Goal: Task Accomplishment & Management: Manage account settings

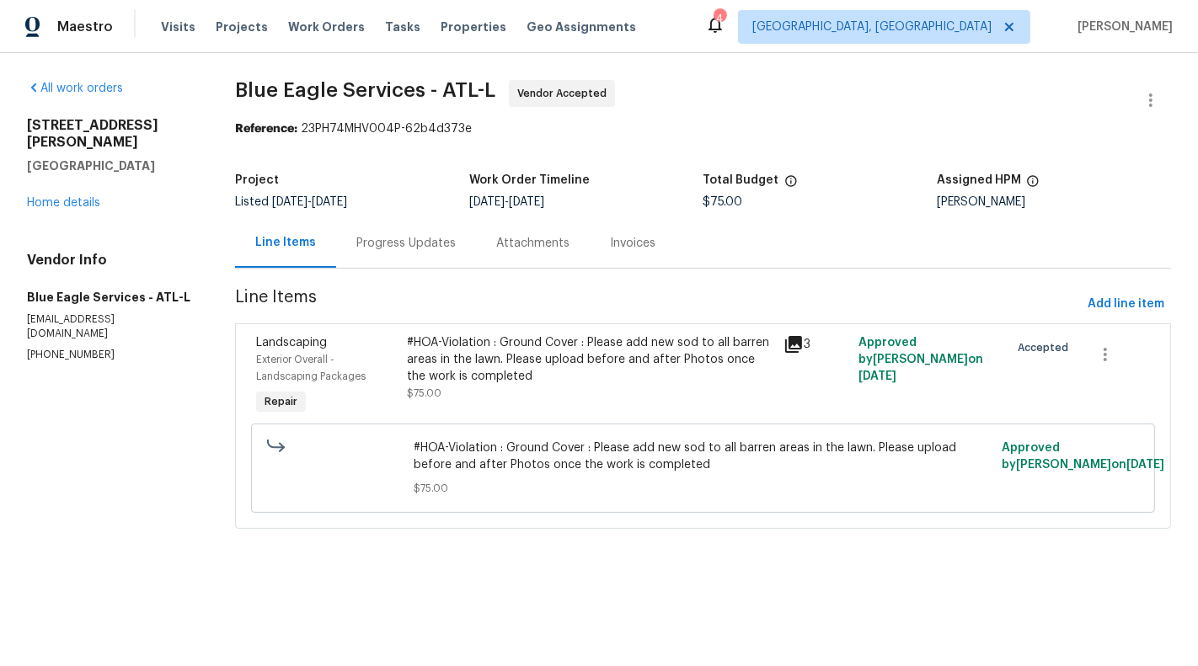
click at [398, 250] on div "Progress Updates" at bounding box center [405, 243] width 99 height 17
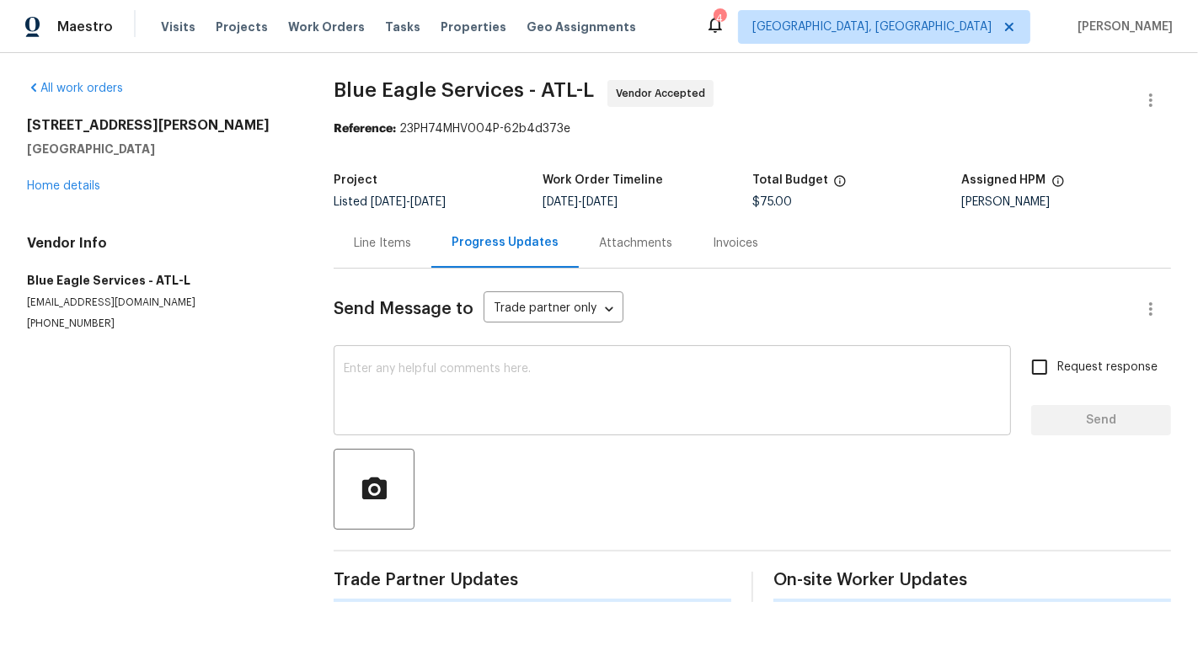
click at [435, 388] on textarea at bounding box center [672, 392] width 657 height 59
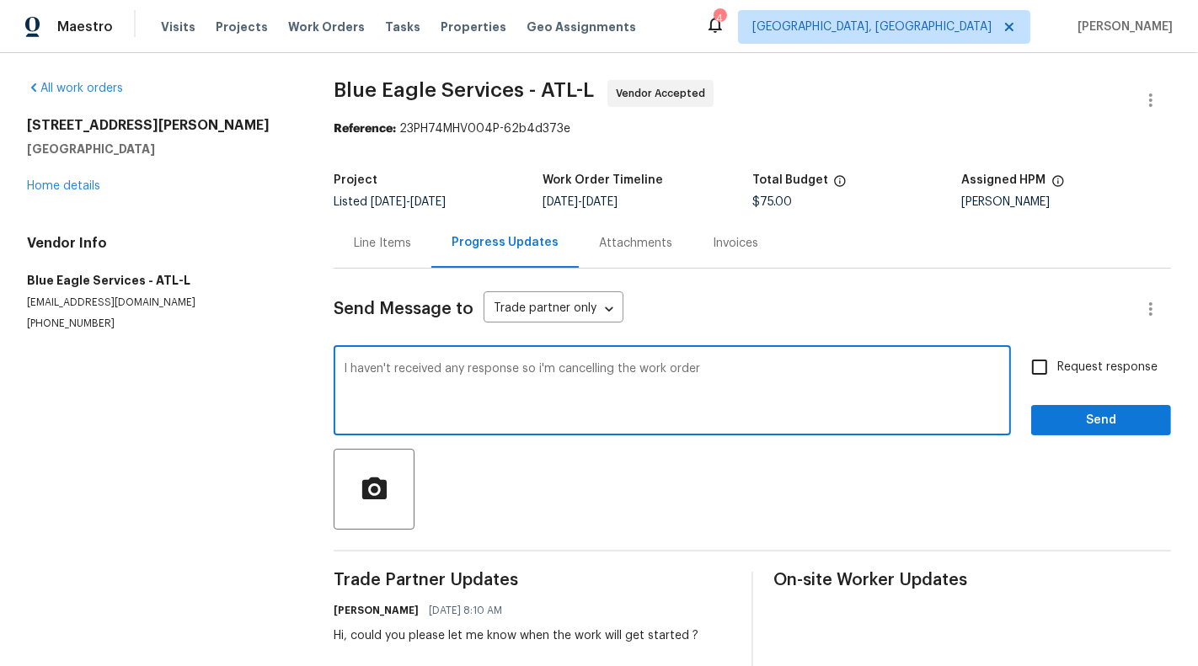
type textarea "I haven't received any response so i'm cancelling the work order"
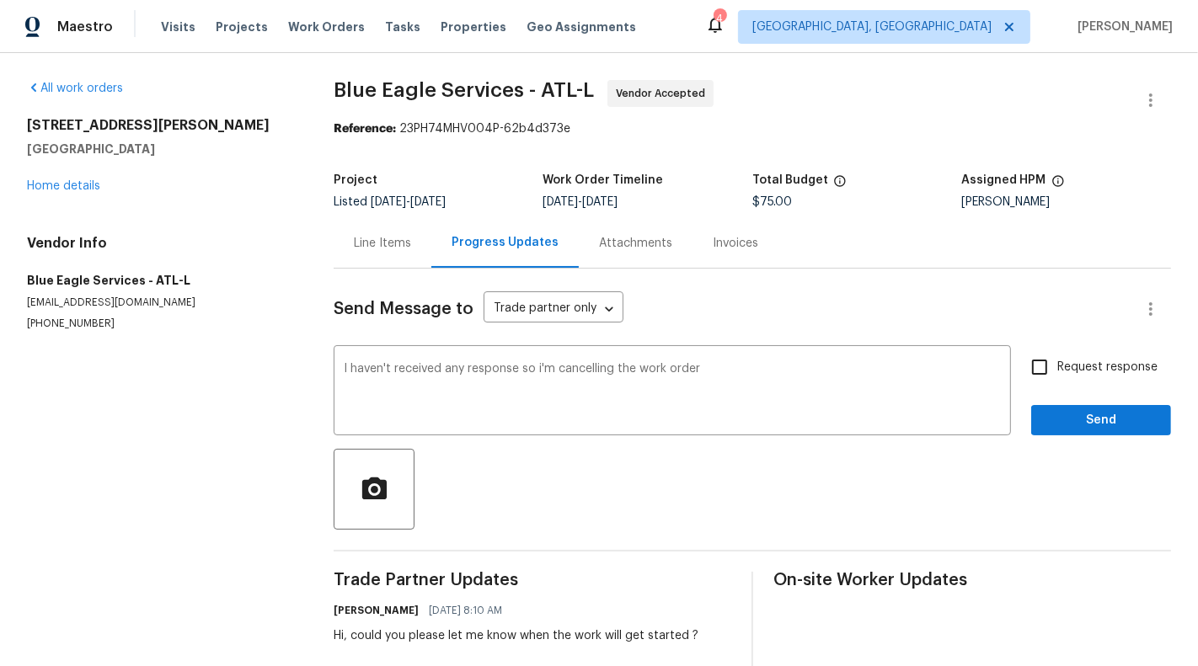
click at [1118, 397] on div "Request response Send" at bounding box center [1101, 392] width 140 height 86
click at [1102, 354] on label "Request response" at bounding box center [1090, 366] width 136 height 35
click at [1057, 354] on input "Request response" at bounding box center [1039, 366] width 35 height 35
checkbox input "true"
click at [1106, 408] on button "Send" at bounding box center [1101, 420] width 140 height 31
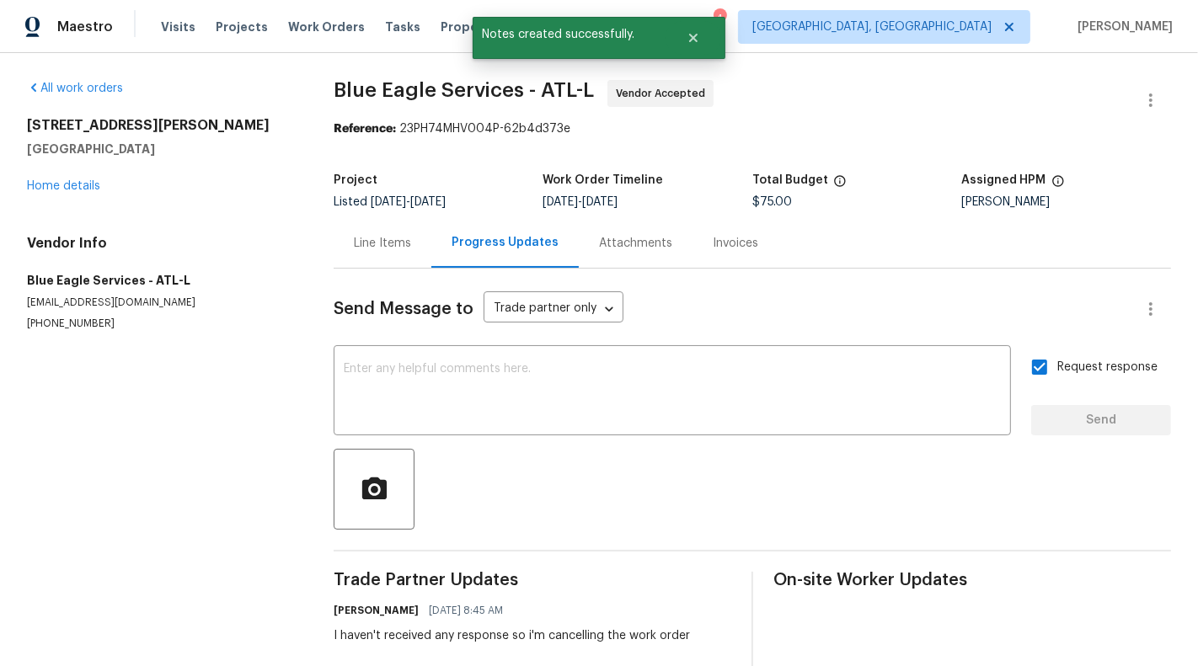
click at [384, 248] on div "Line Items" at bounding box center [382, 243] width 57 height 17
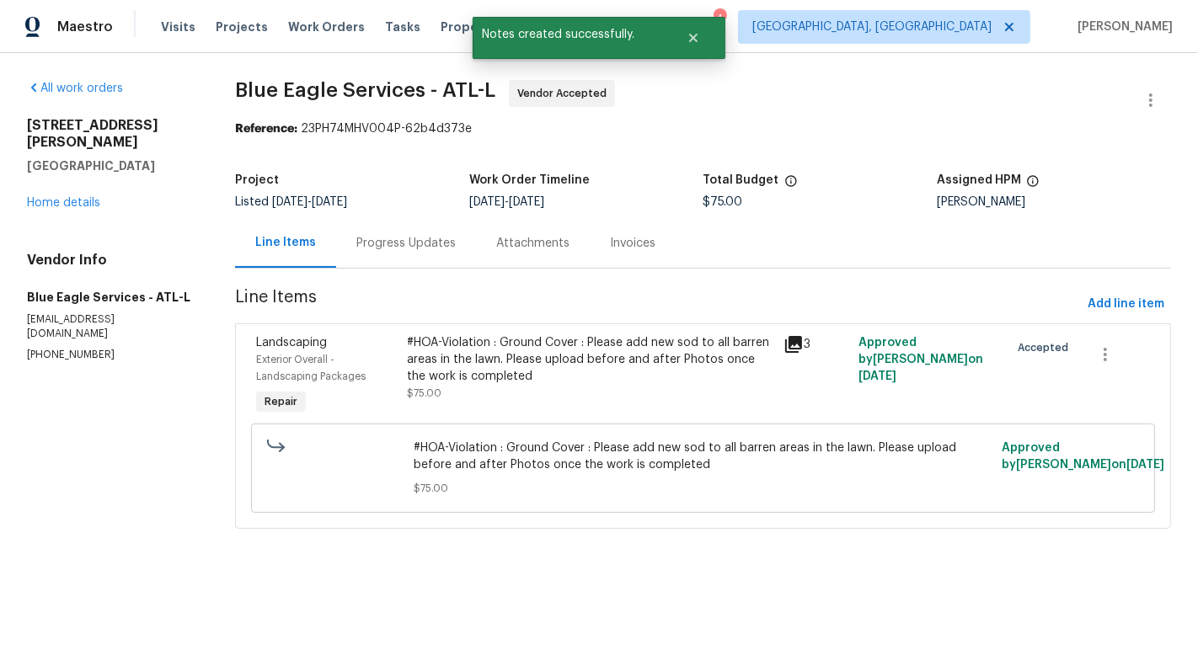
click at [1122, 105] on span "Blue Eagle Services - ATL-L Vendor Accepted" at bounding box center [682, 100] width 895 height 40
click at [1139, 103] on button "button" at bounding box center [1150, 100] width 40 height 40
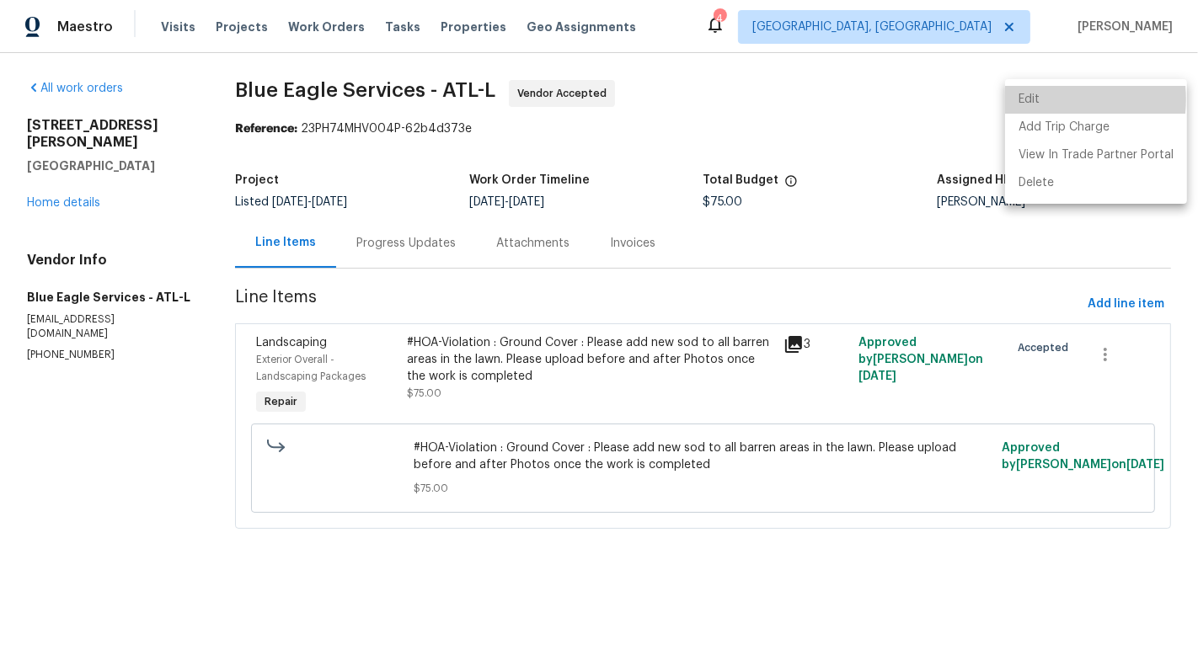
click at [1041, 99] on li "Edit" at bounding box center [1096, 100] width 182 height 28
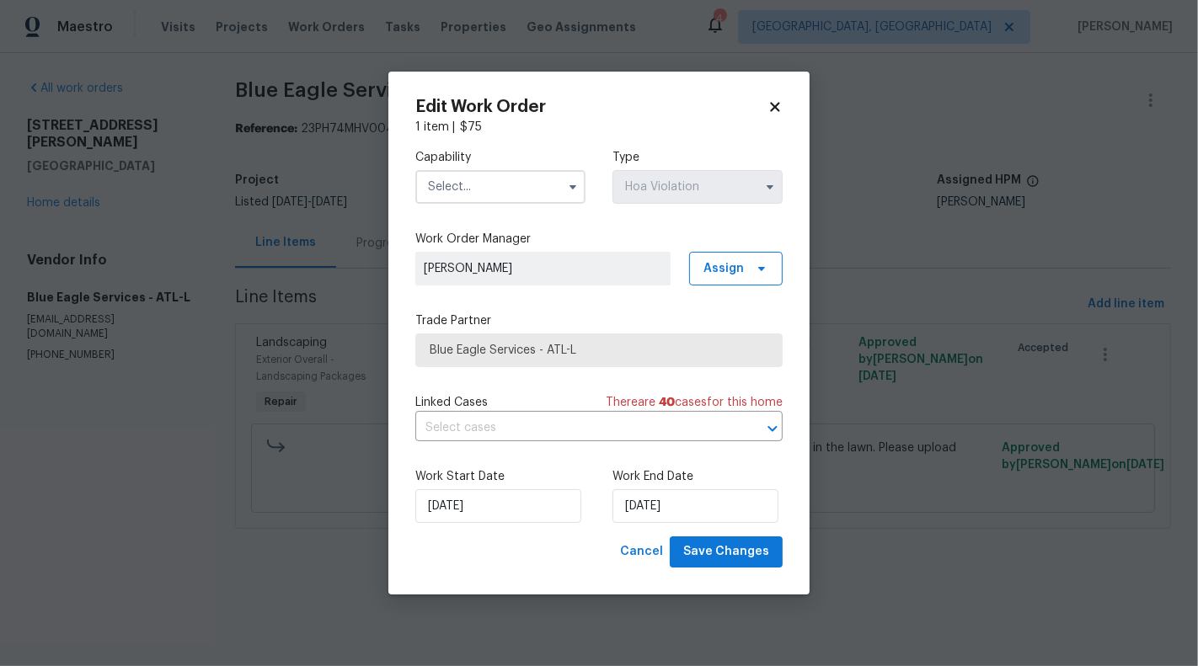
click at [528, 189] on input "text" at bounding box center [500, 187] width 170 height 34
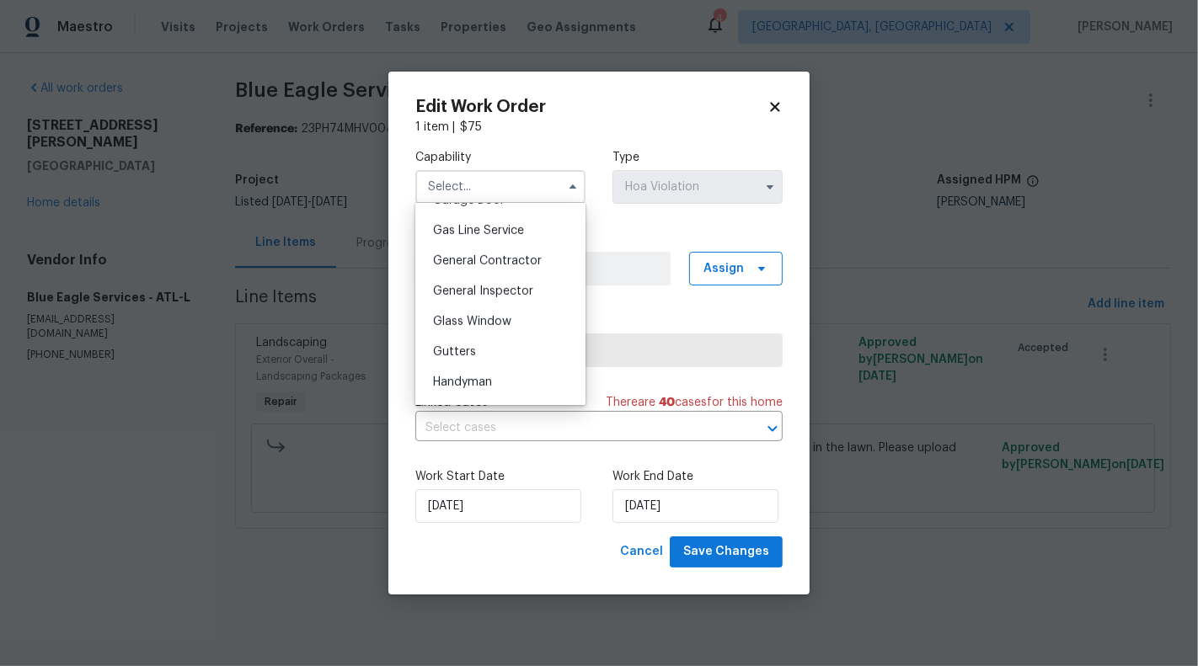
scroll to position [776, 0]
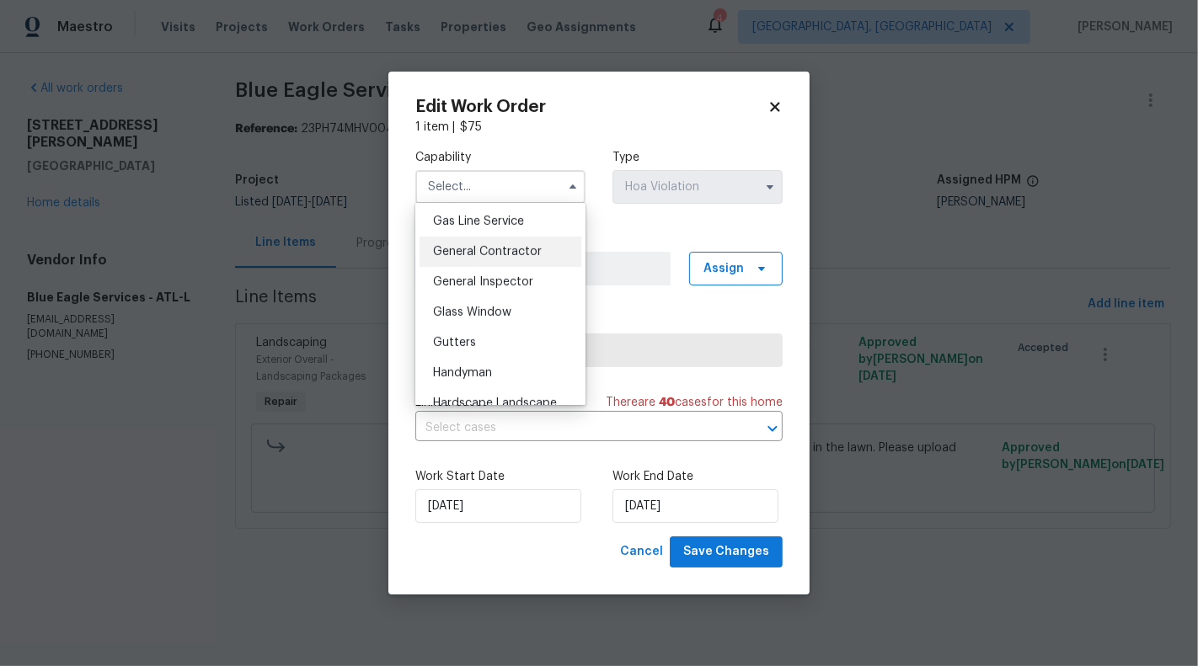
click at [522, 243] on div "General Contractor" at bounding box center [500, 252] width 162 height 30
type input "General Contractor"
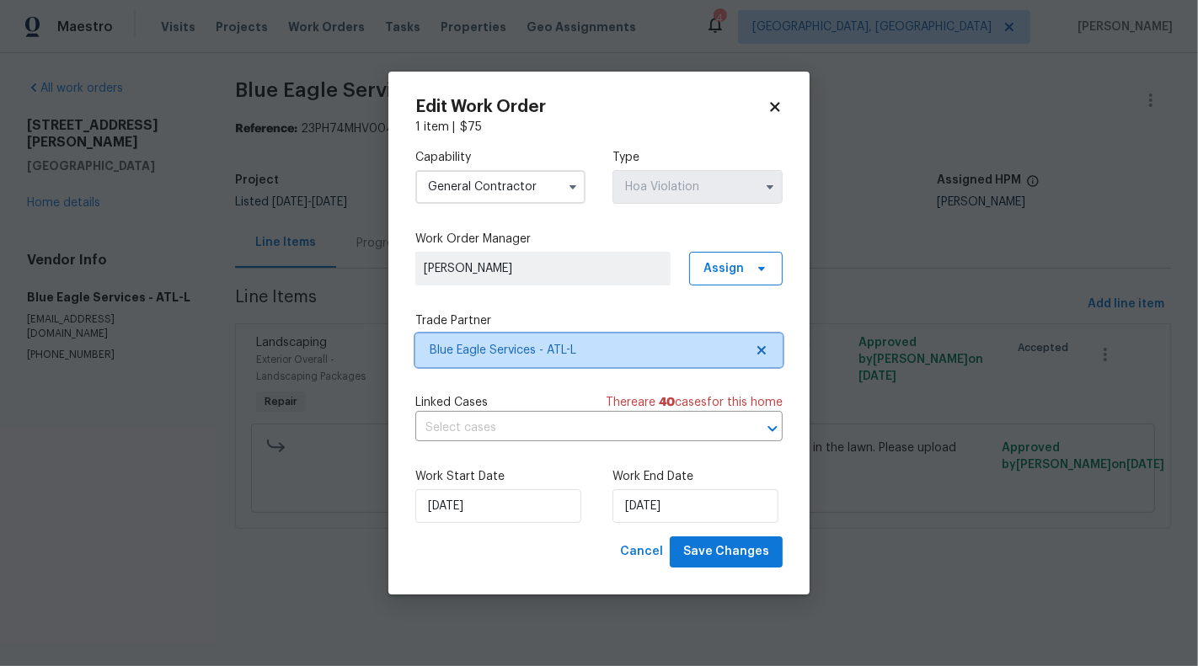
click at [770, 355] on span "Blue Eagle Services - ATL-L" at bounding box center [598, 350] width 367 height 34
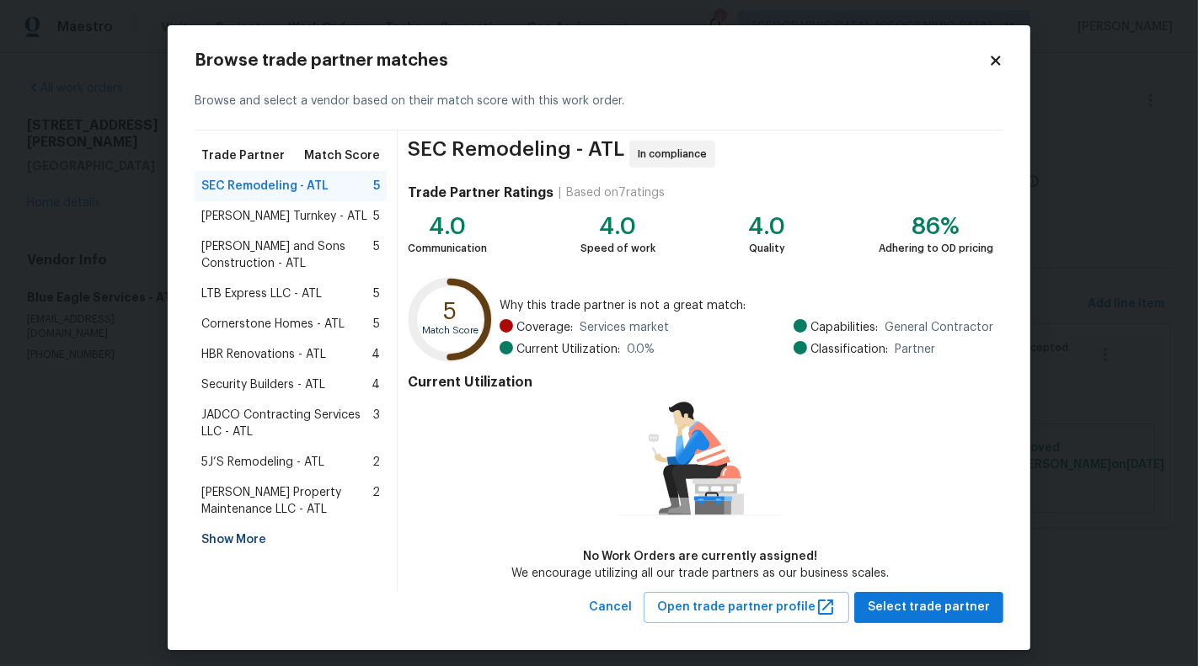
click at [280, 253] on span "[PERSON_NAME] and Sons Construction - ATL" at bounding box center [287, 255] width 172 height 34
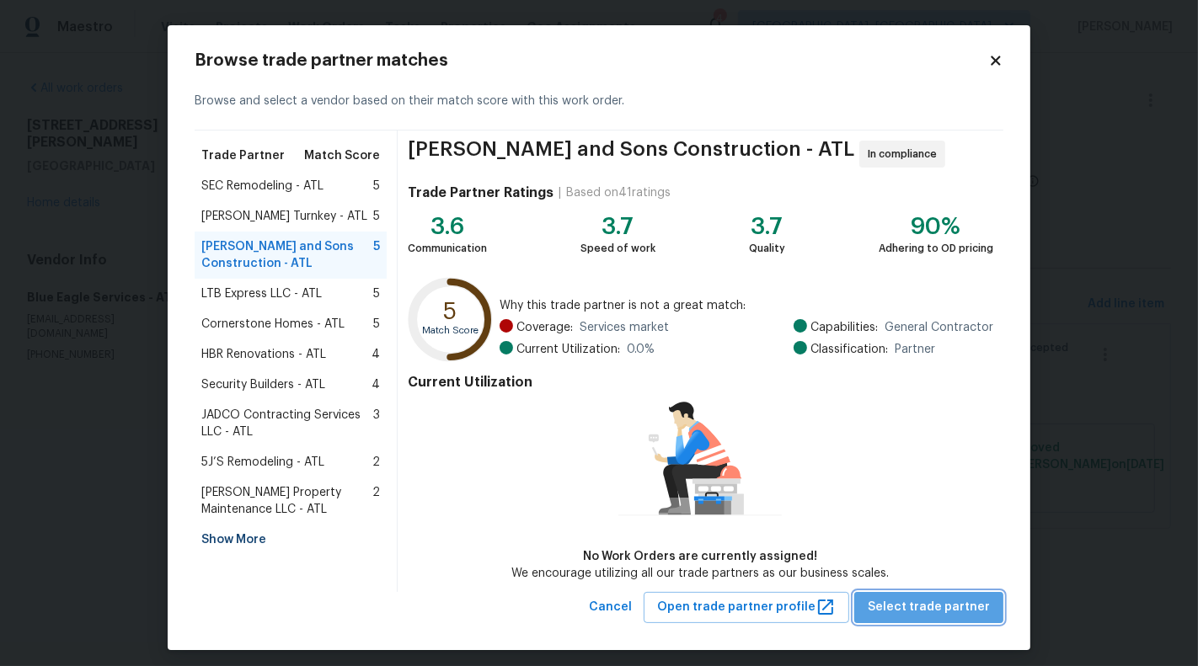
click at [953, 601] on span "Select trade partner" at bounding box center [928, 607] width 122 height 21
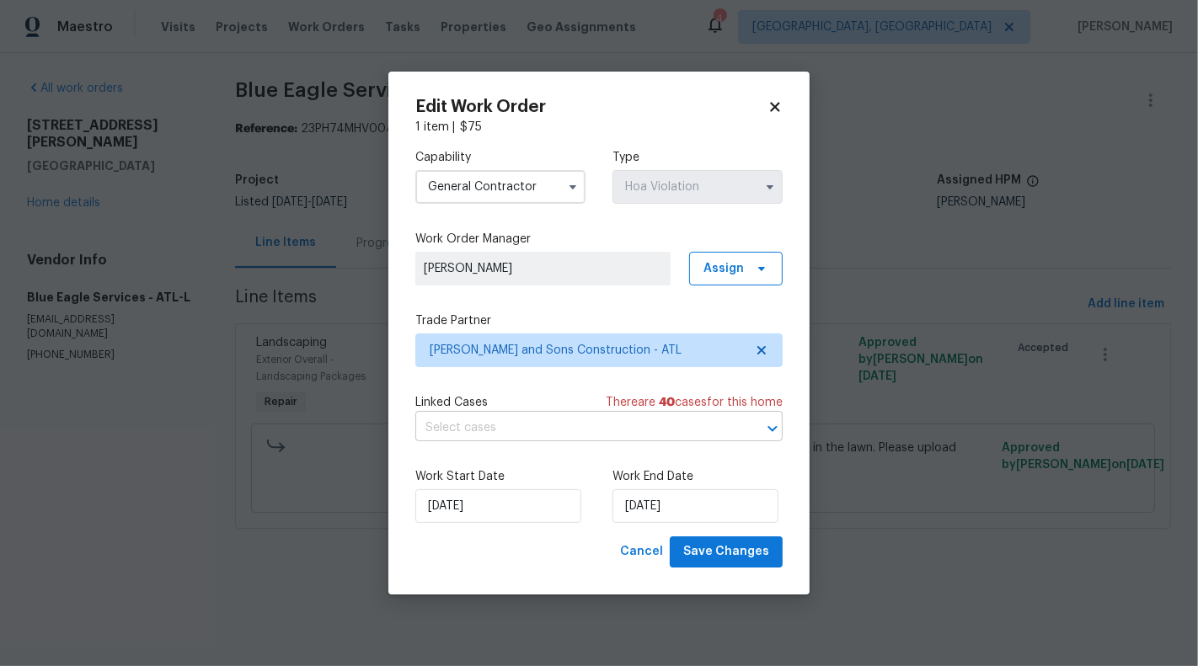
click at [560, 434] on input "text" at bounding box center [575, 428] width 320 height 26
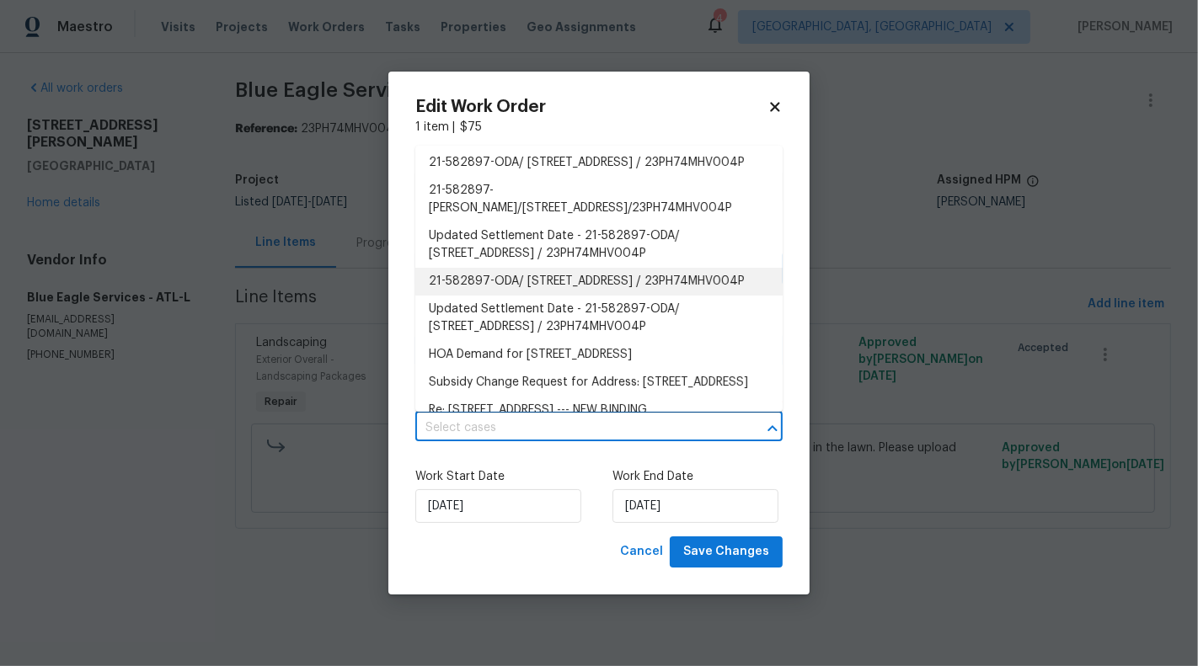
scroll to position [0, 0]
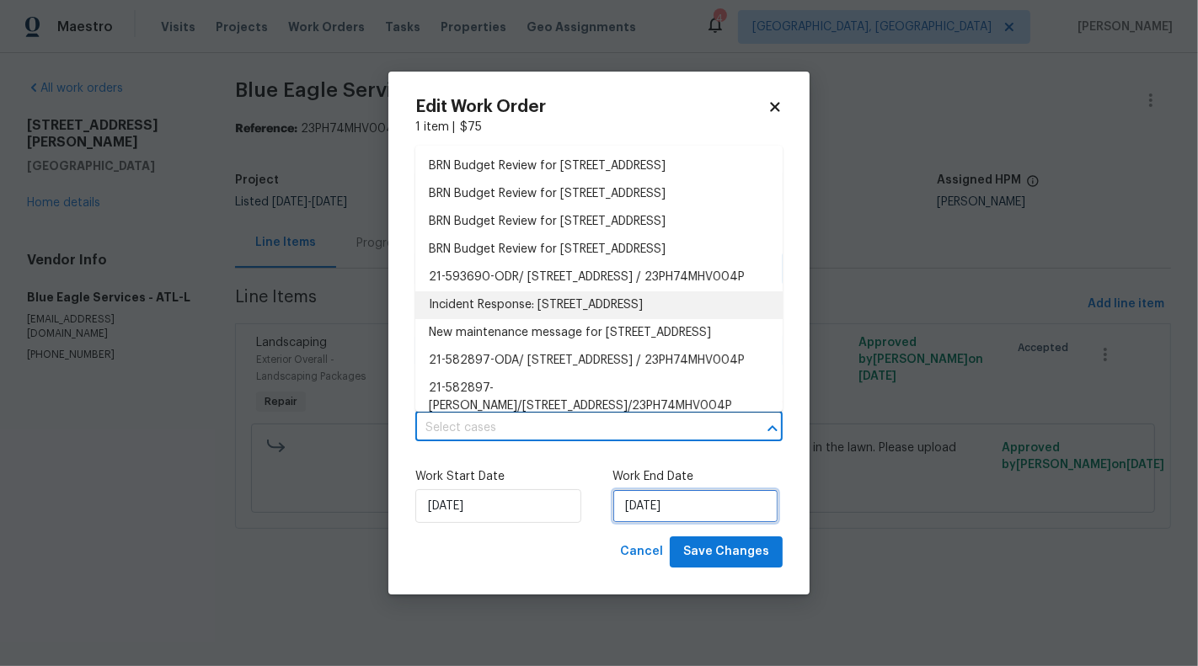
click at [661, 506] on input "[DATE]" at bounding box center [695, 506] width 166 height 34
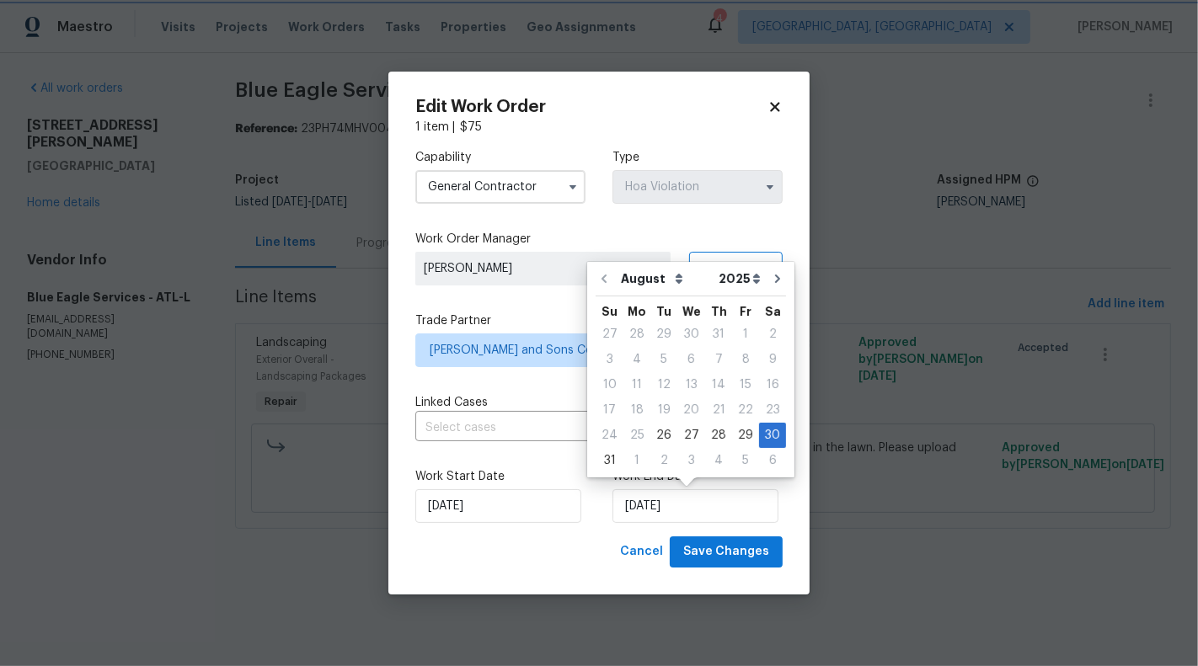
click at [407, 525] on div "Edit Work Order 1 item | $ 75 Capability General Contractor Type Hoa Violation …" at bounding box center [598, 333] width 421 height 523
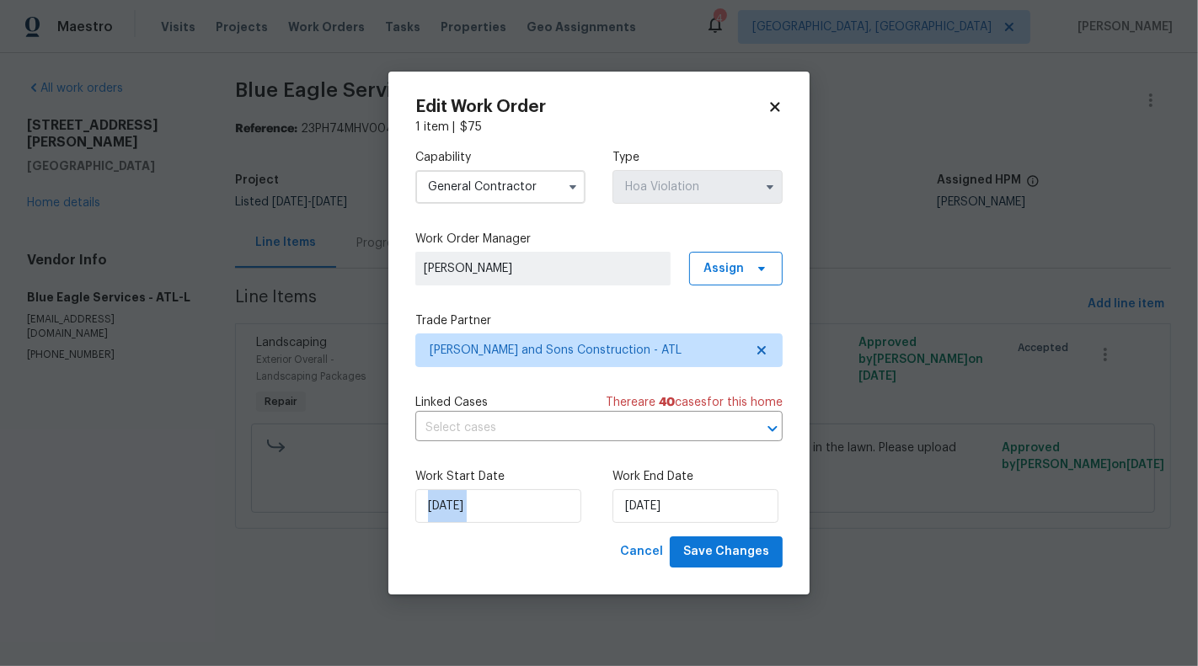
click at [407, 525] on div "Edit Work Order 1 item | $ 75 Capability General Contractor Type Hoa Violation …" at bounding box center [598, 333] width 421 height 523
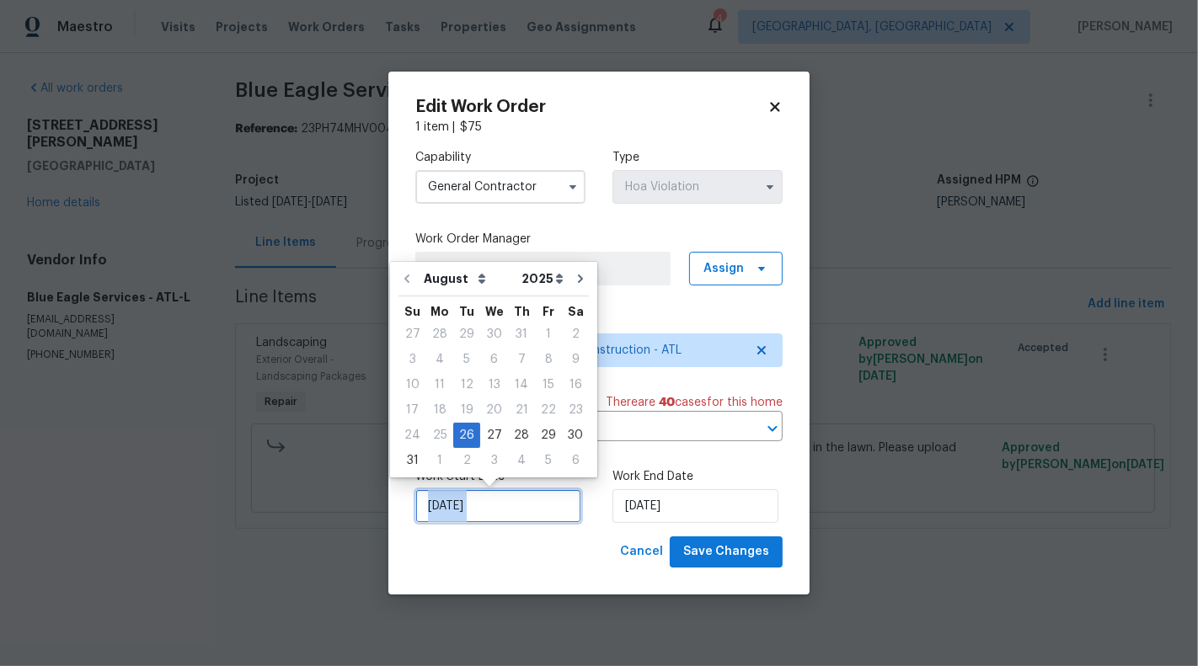
click at [432, 506] on input "[DATE]" at bounding box center [498, 506] width 166 height 34
click at [510, 434] on div "28" at bounding box center [521, 436] width 27 height 24
type input "[DATE]"
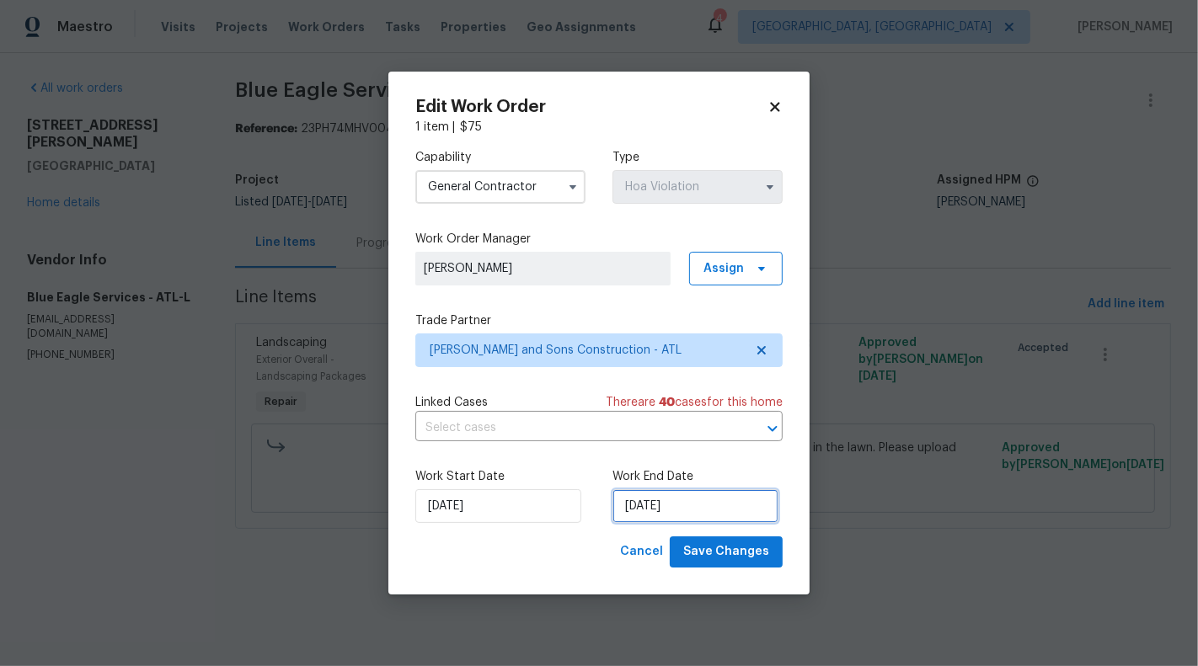
click at [652, 511] on input "[DATE]" at bounding box center [695, 506] width 166 height 34
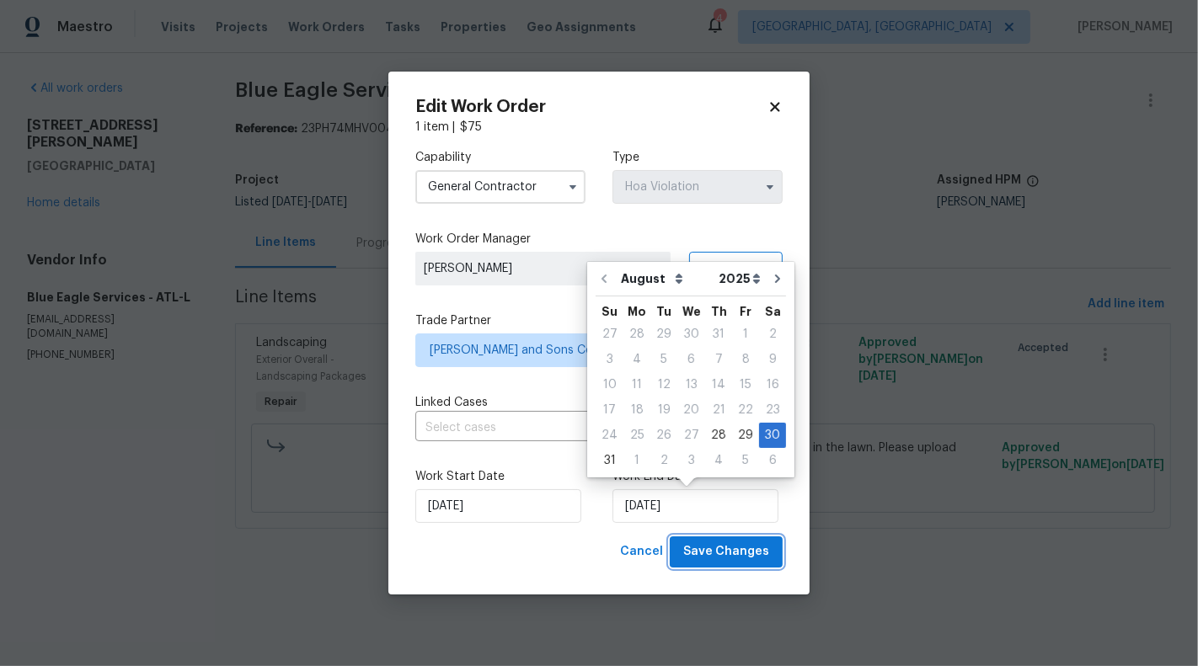
click at [755, 556] on span "Save Changes" at bounding box center [726, 552] width 86 height 21
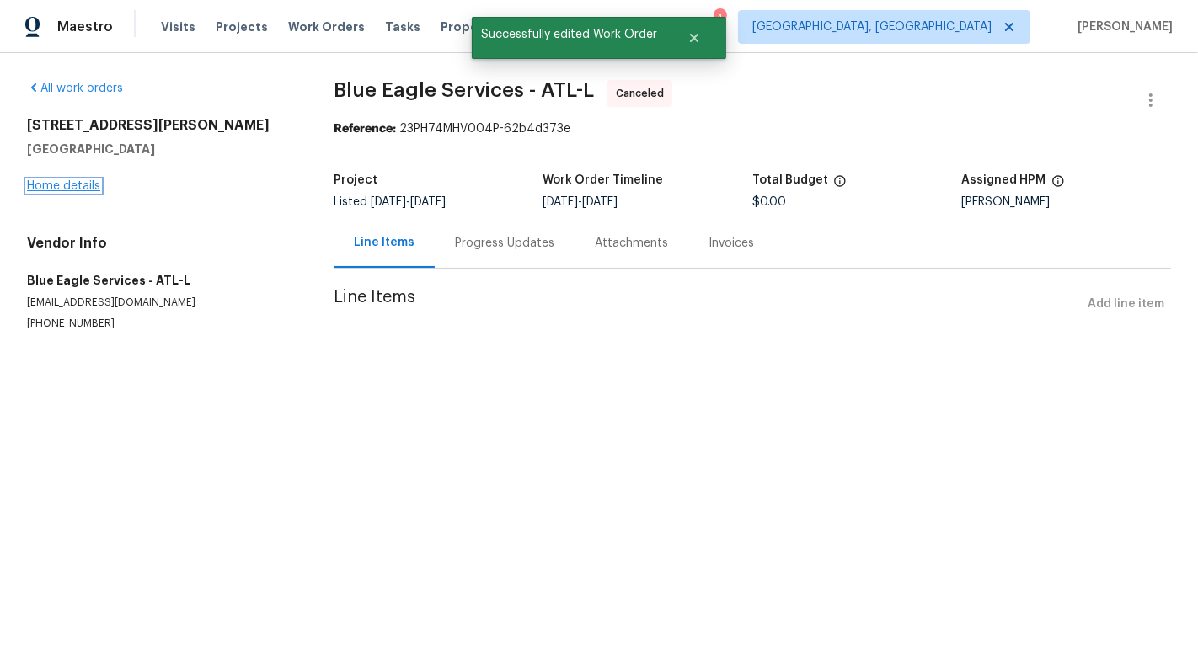
click at [45, 187] on link "Home details" at bounding box center [63, 186] width 73 height 12
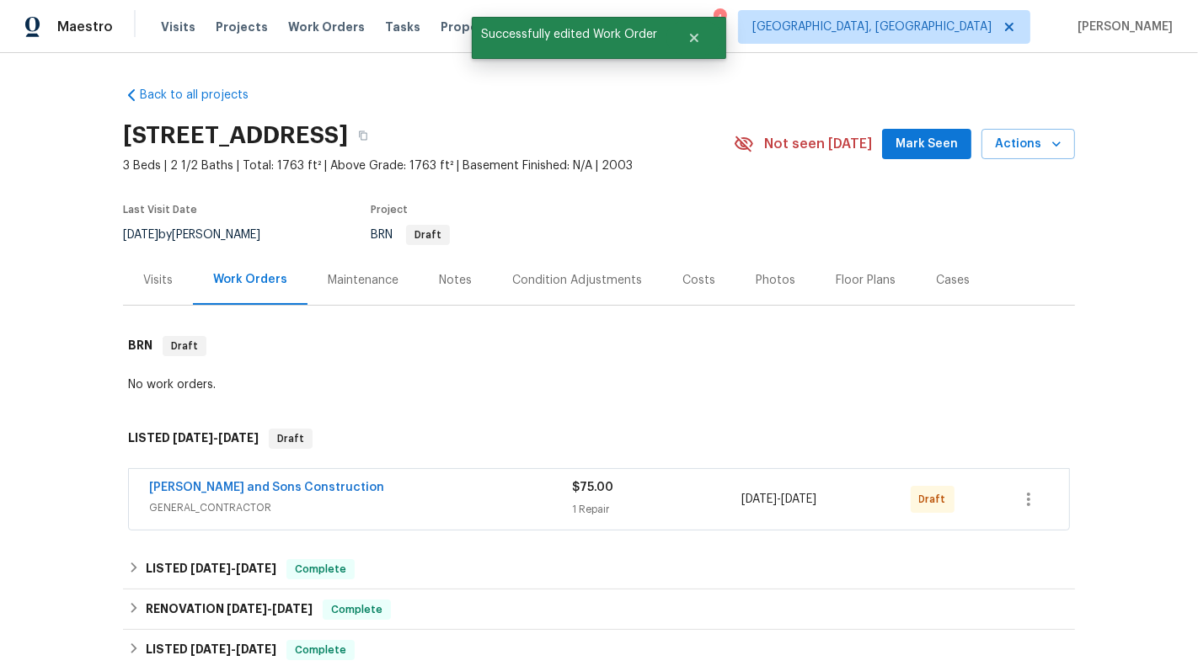
scroll to position [52, 0]
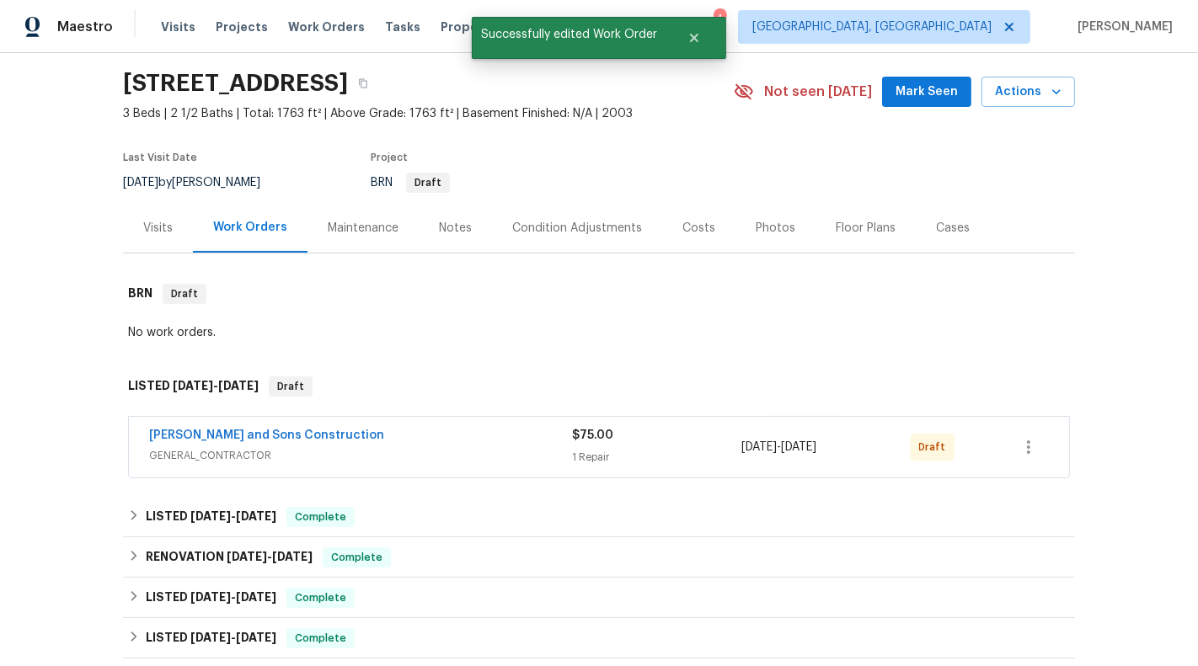
click at [563, 439] on div "[PERSON_NAME] and Sons Construction" at bounding box center [360, 437] width 423 height 20
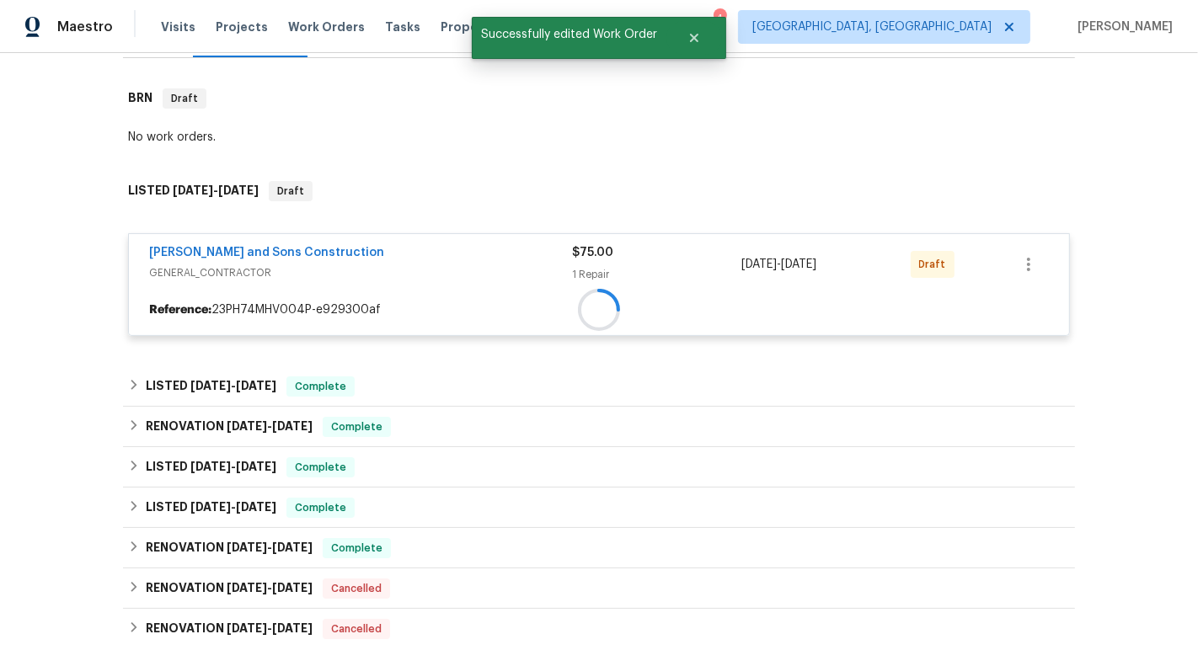
scroll to position [266, 0]
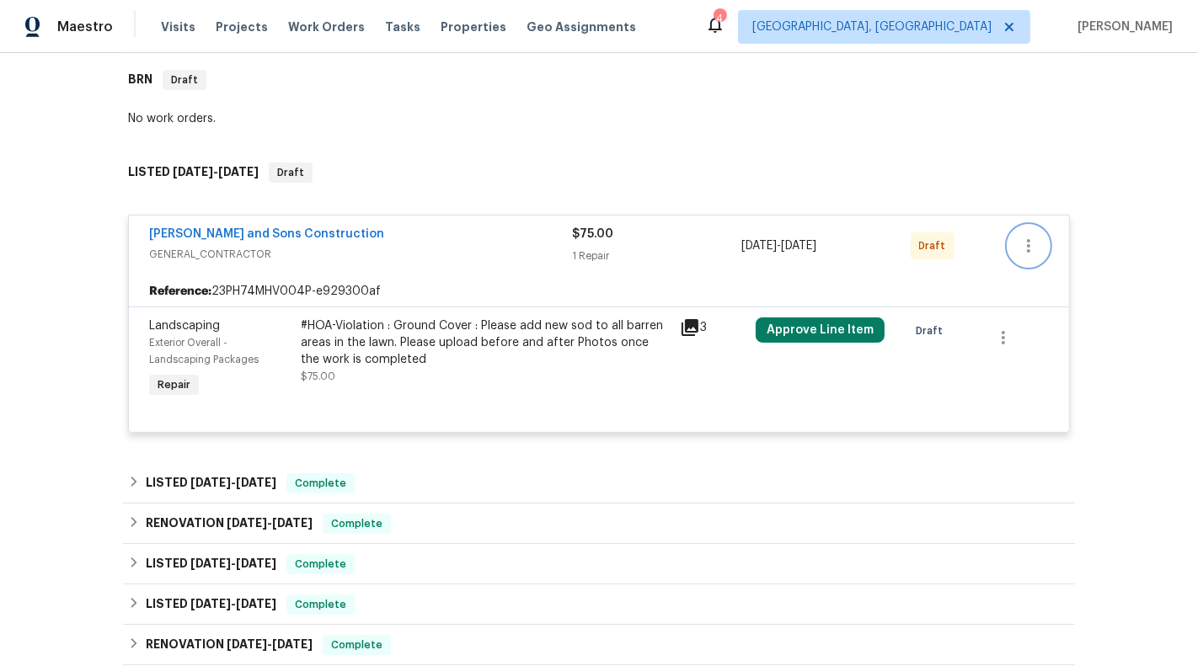
click at [1030, 242] on icon "button" at bounding box center [1028, 246] width 20 height 20
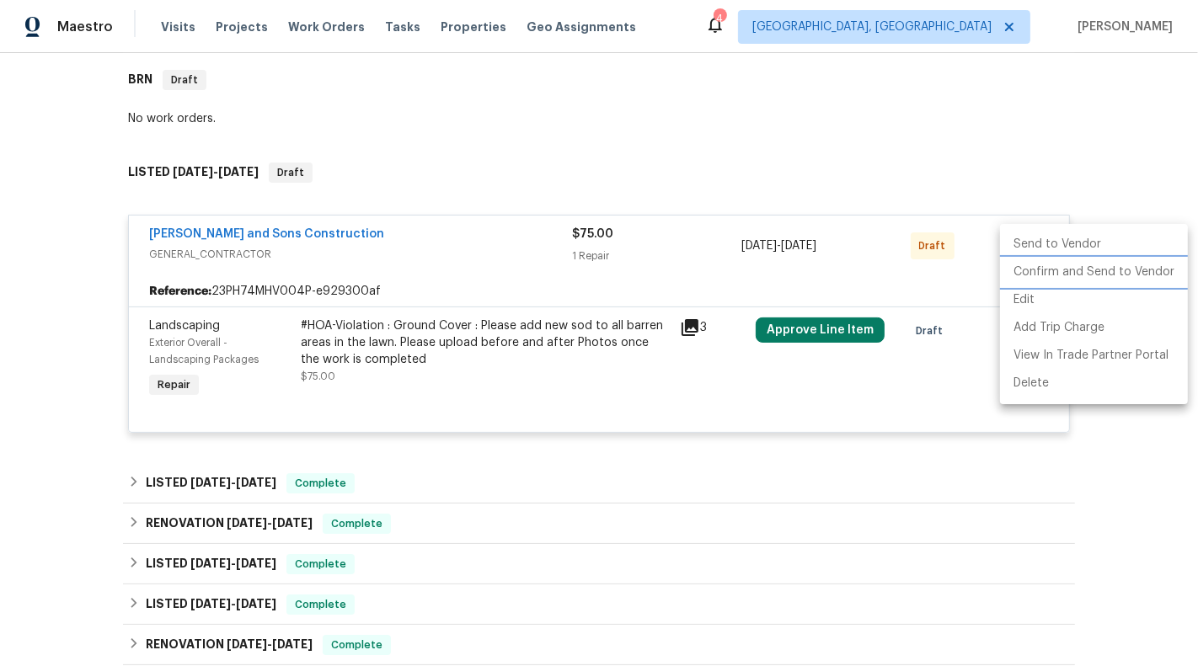
click at [1062, 270] on li "Confirm and Send to Vendor" at bounding box center [1094, 273] width 188 height 28
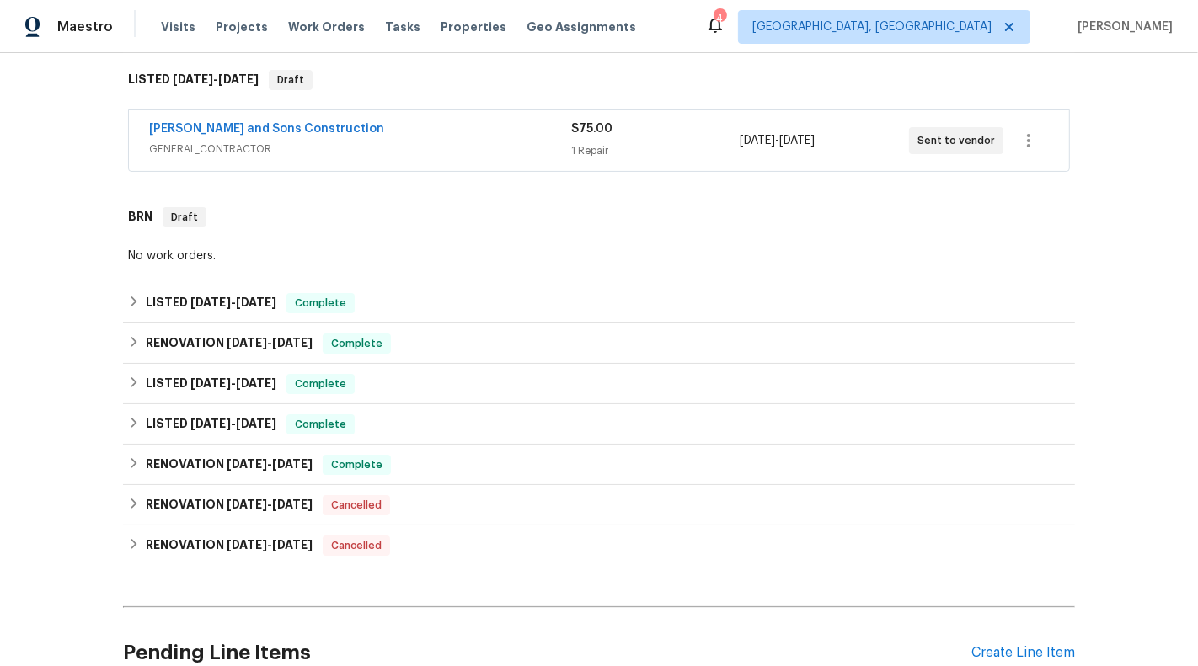
click at [697, 140] on div "$75.00 1 Repair" at bounding box center [655, 140] width 168 height 40
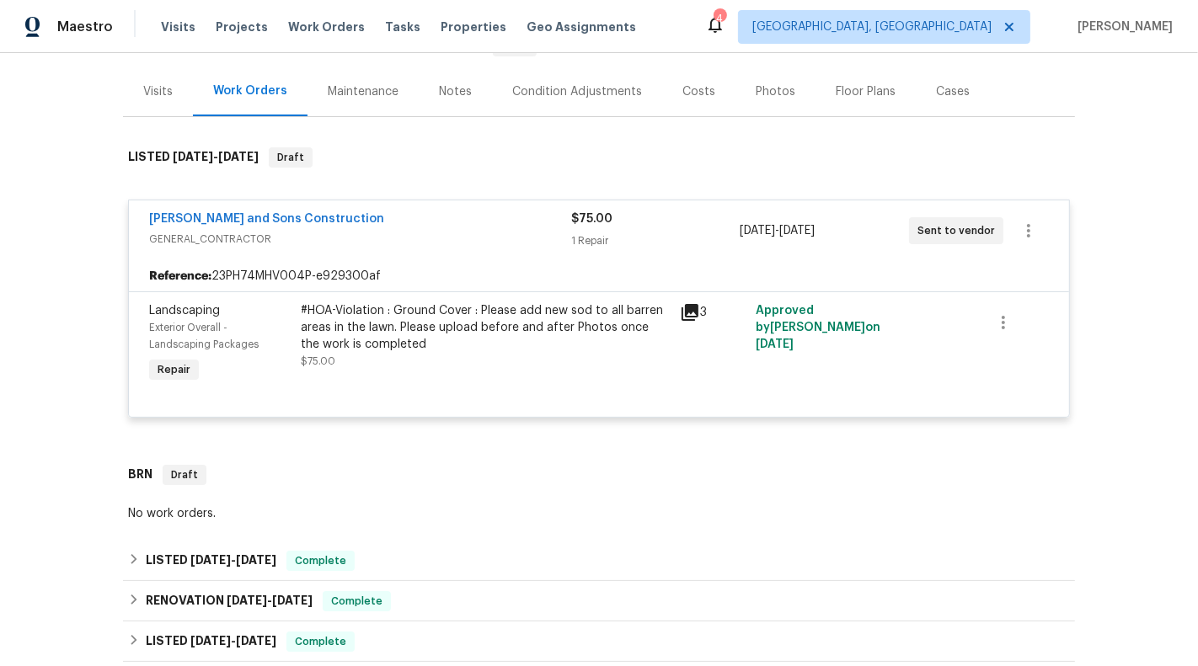
scroll to position [168, 0]
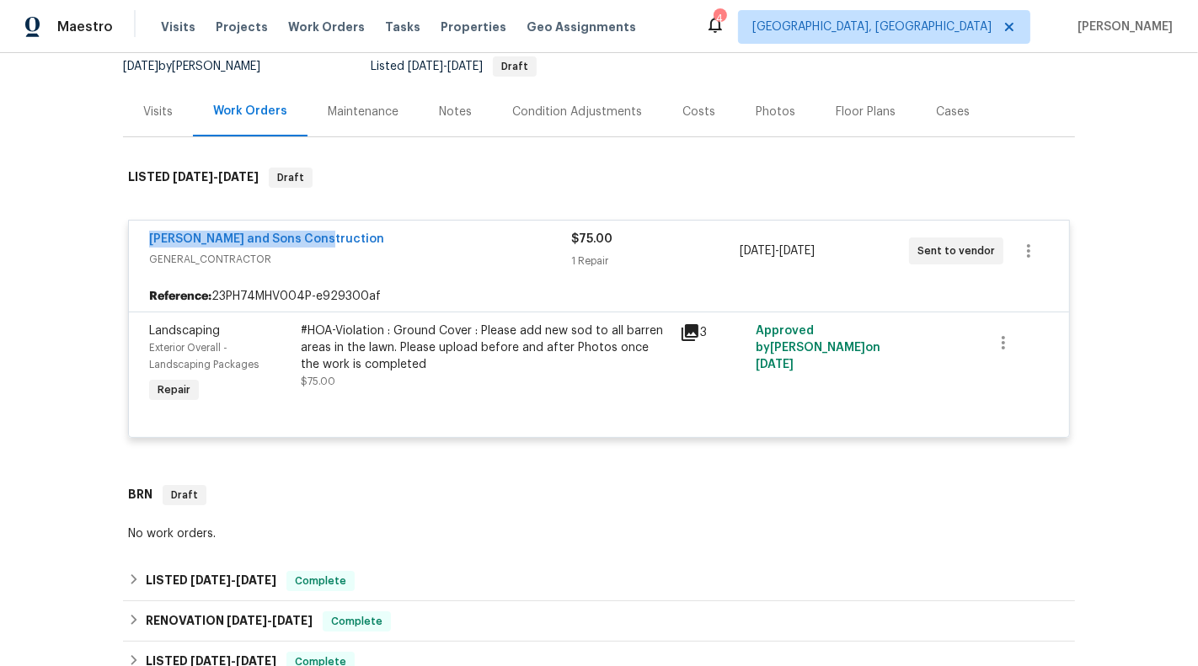
drag, startPoint x: 376, startPoint y: 232, endPoint x: 124, endPoint y: 238, distance: 251.9
click at [124, 238] on div "[PERSON_NAME] and Sons Construction GENERAL_CONTRACTOR $75.00 1 Repair [DATE] -…" at bounding box center [599, 330] width 952 height 250
copy link "[PERSON_NAME] and Sons Construction"
click at [220, 237] on link "[PERSON_NAME] and Sons Construction" at bounding box center [266, 239] width 235 height 12
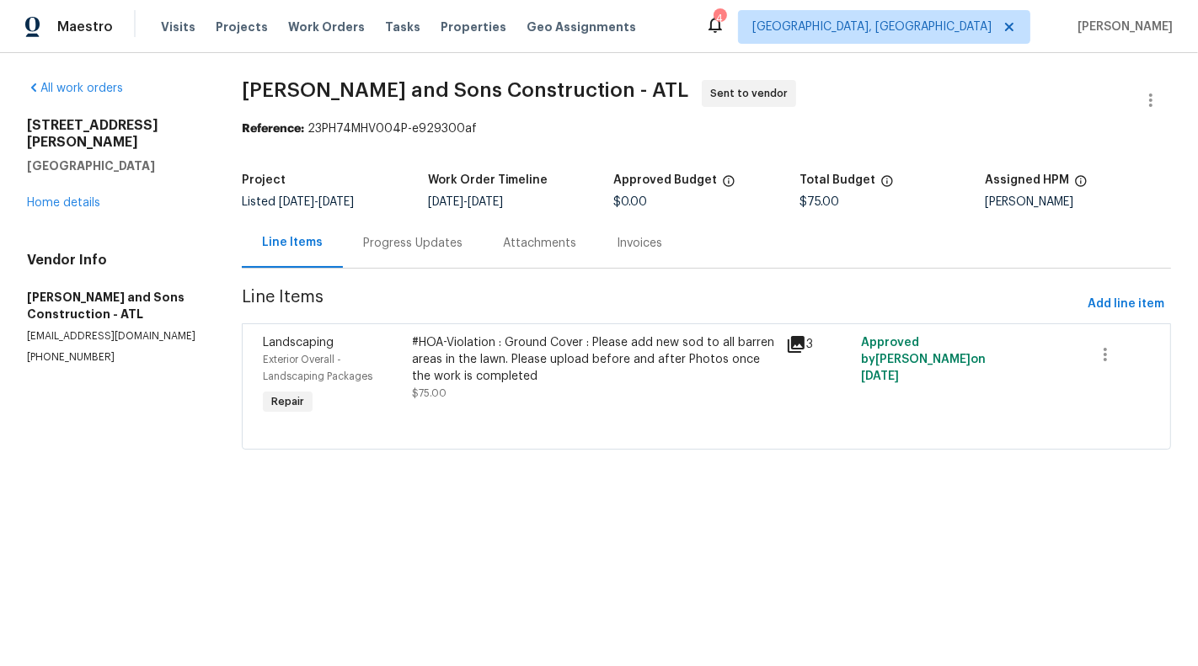
click at [373, 229] on div "Progress Updates" at bounding box center [413, 243] width 140 height 50
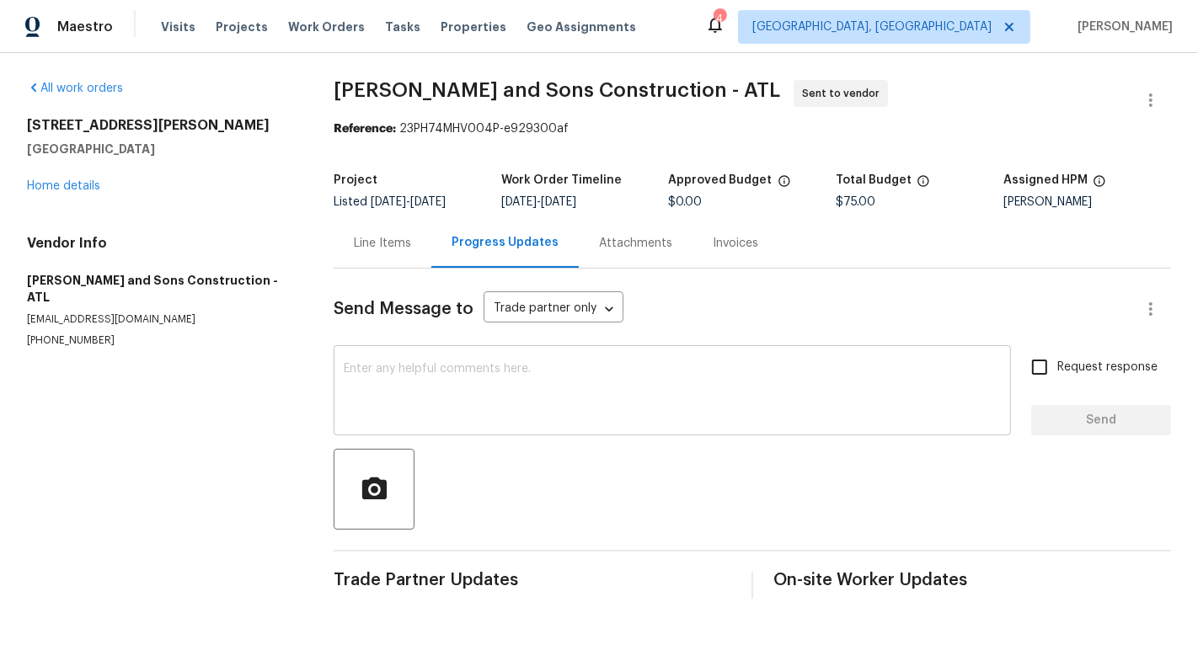
click at [438, 423] on div "x ​" at bounding box center [671, 392] width 677 height 86
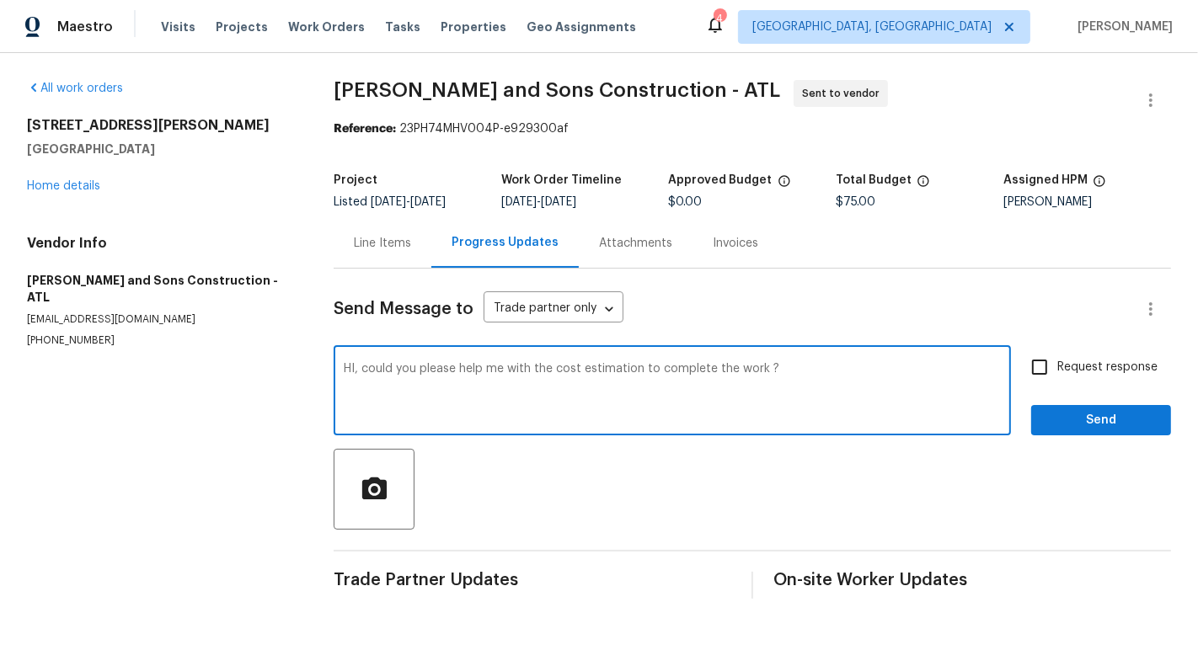
type textarea "HI, could you please help me with the cost estimation to complete the work ?"
click at [1087, 367] on span "Request response" at bounding box center [1107, 368] width 100 height 18
click at [1057, 367] on input "Request response" at bounding box center [1039, 366] width 35 height 35
checkbox input "true"
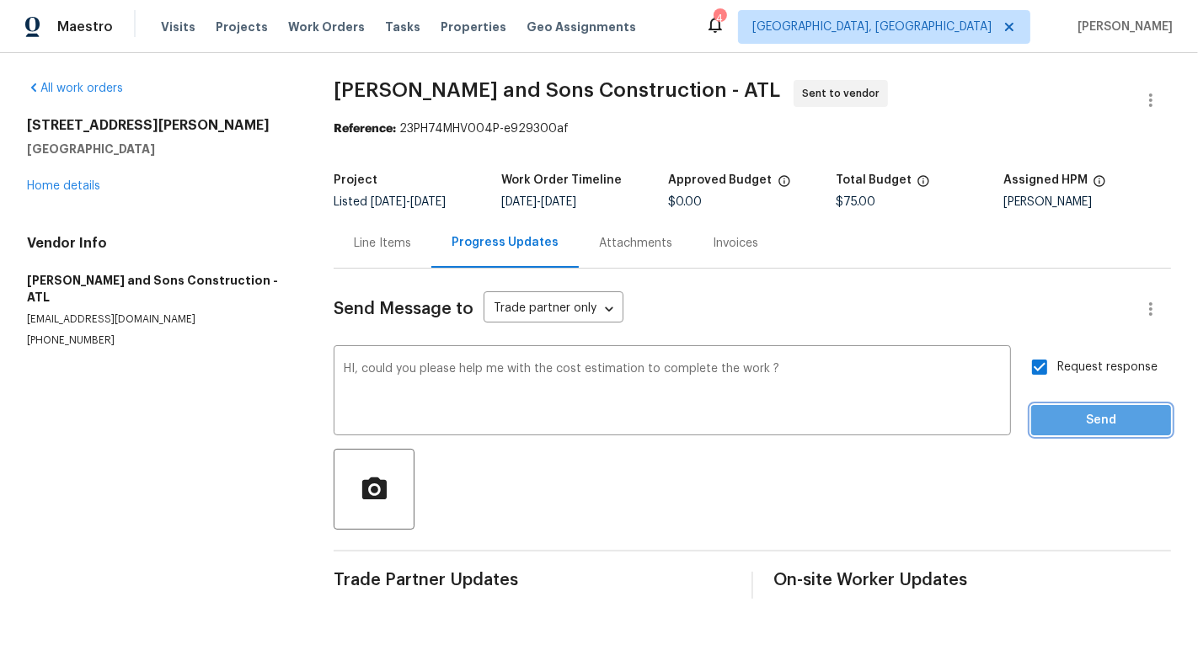
click at [1119, 423] on span "Send" at bounding box center [1100, 420] width 113 height 21
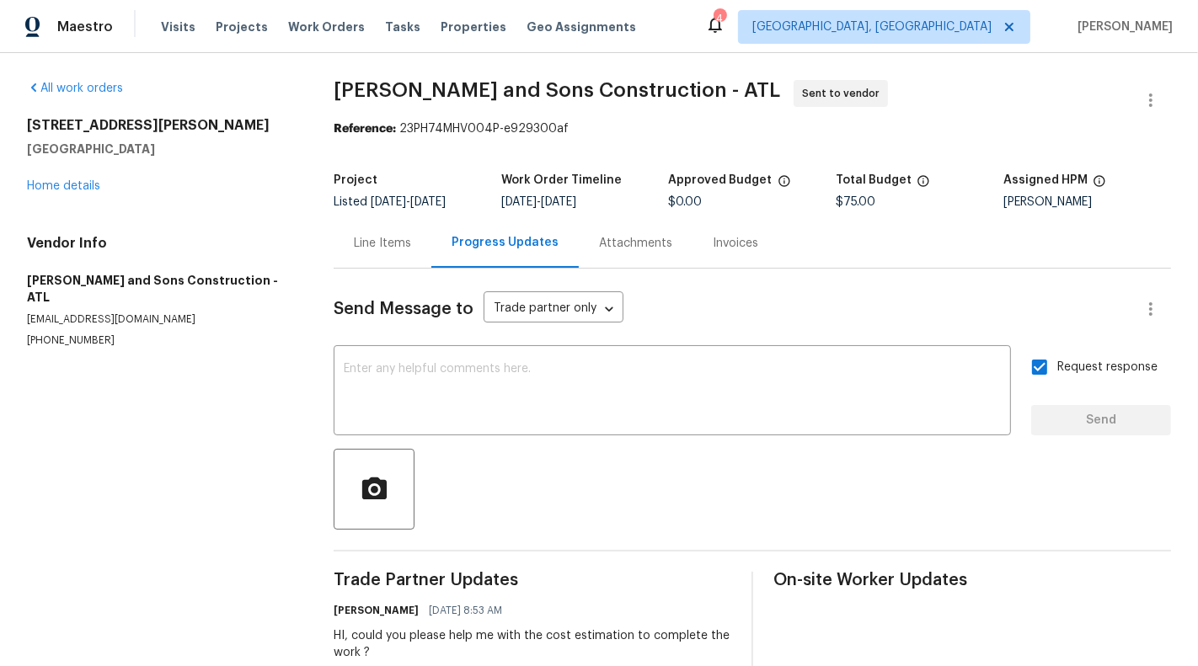
click at [342, 232] on div "Line Items" at bounding box center [382, 243] width 98 height 50
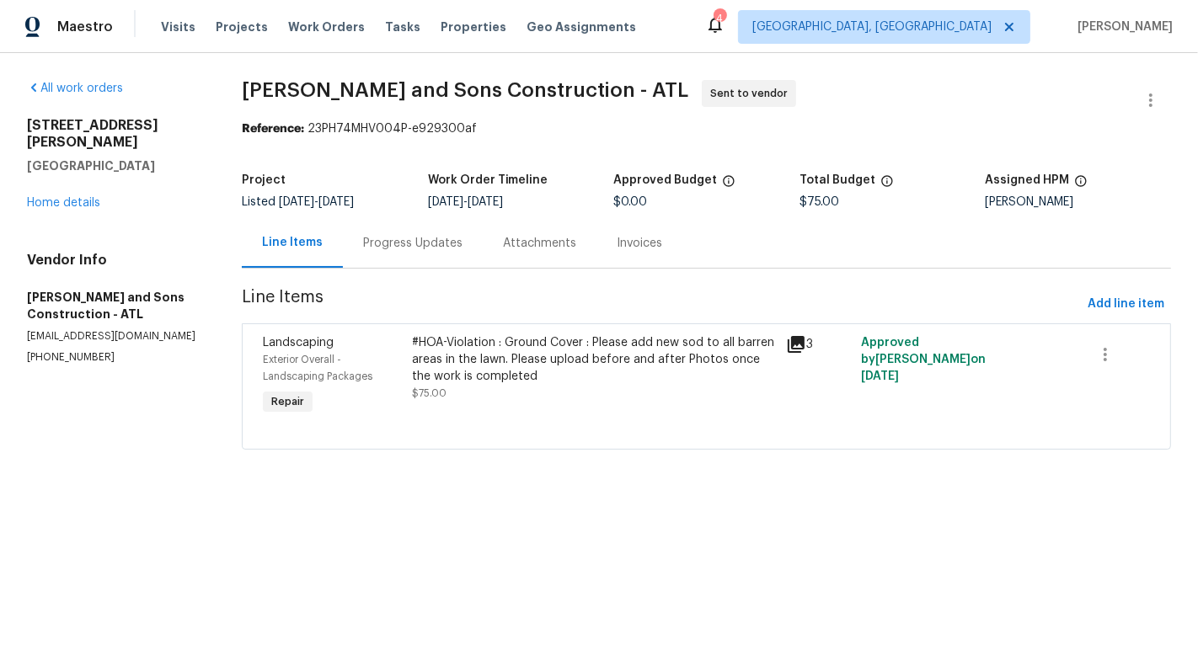
click at [433, 244] on div "Progress Updates" at bounding box center [412, 243] width 99 height 17
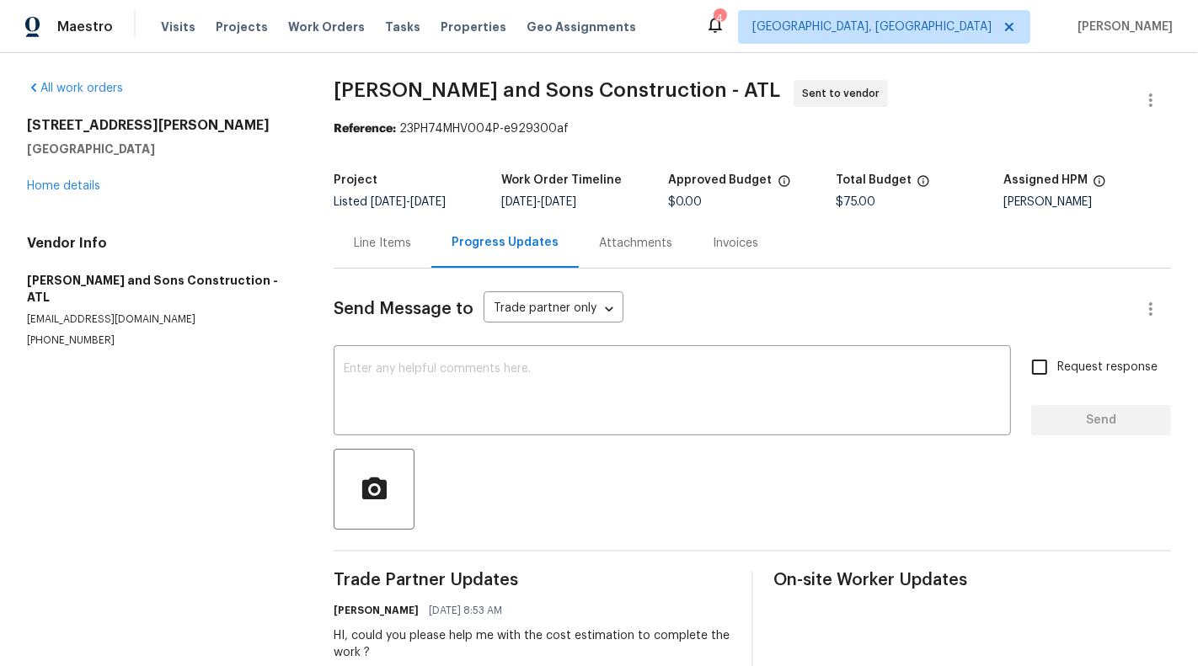
click at [360, 239] on div "Line Items" at bounding box center [382, 243] width 57 height 17
